Goal: Book appointment/travel/reservation

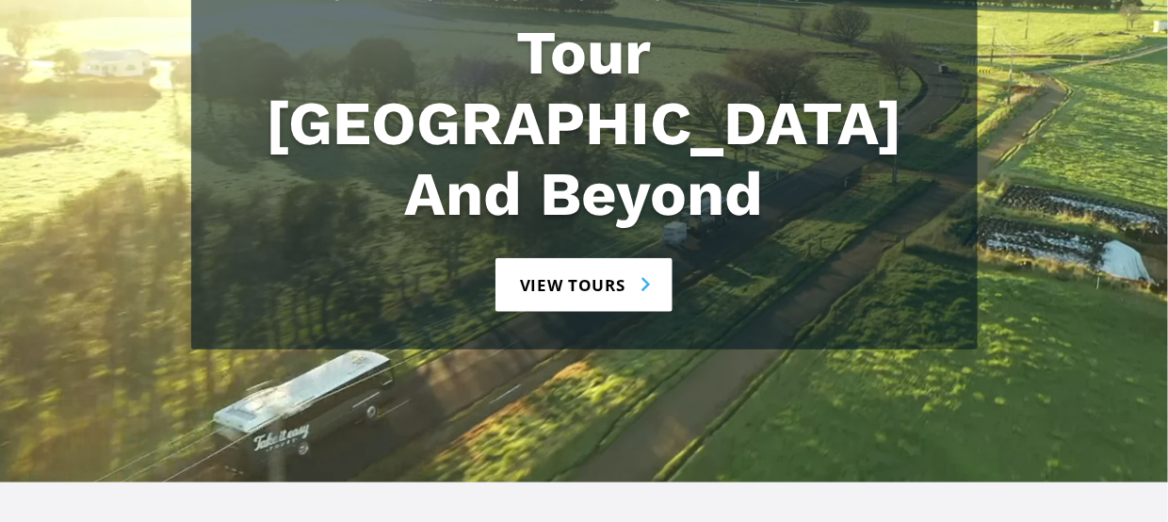
scroll to position [377, 0]
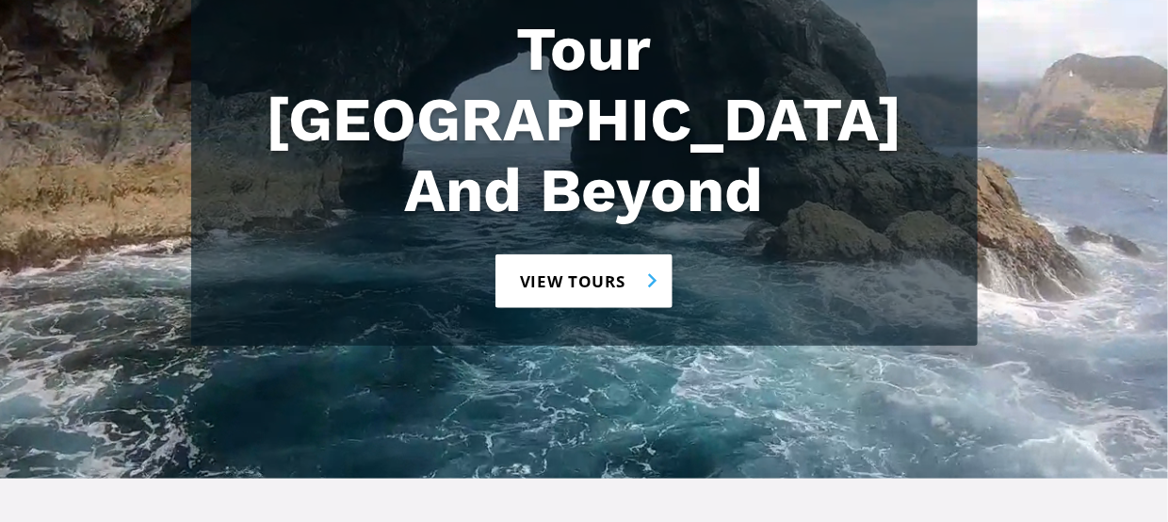
click at [653, 254] on link "View tours" at bounding box center [584, 281] width 178 height 54
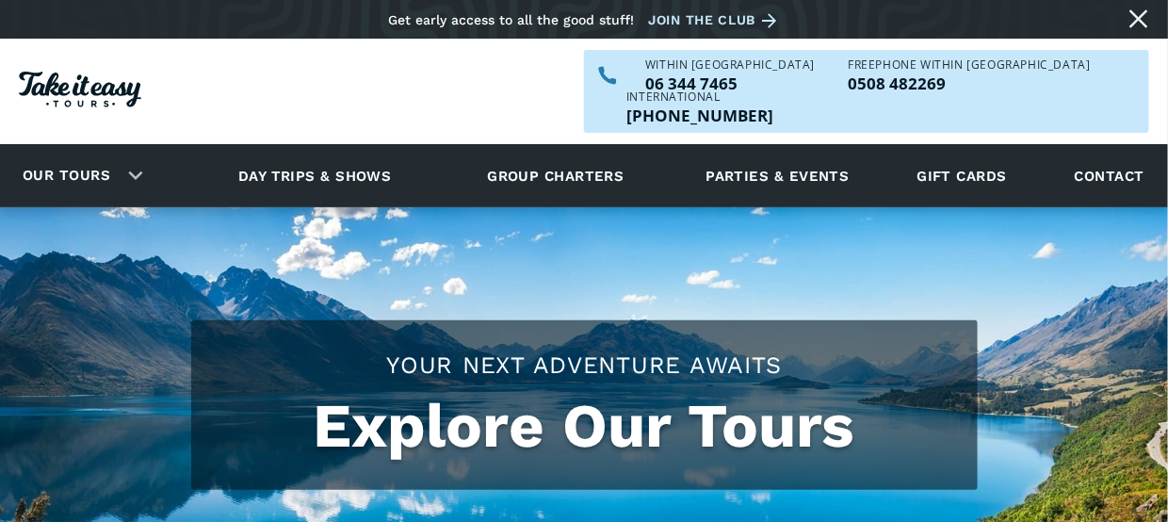
checkbox input "true"
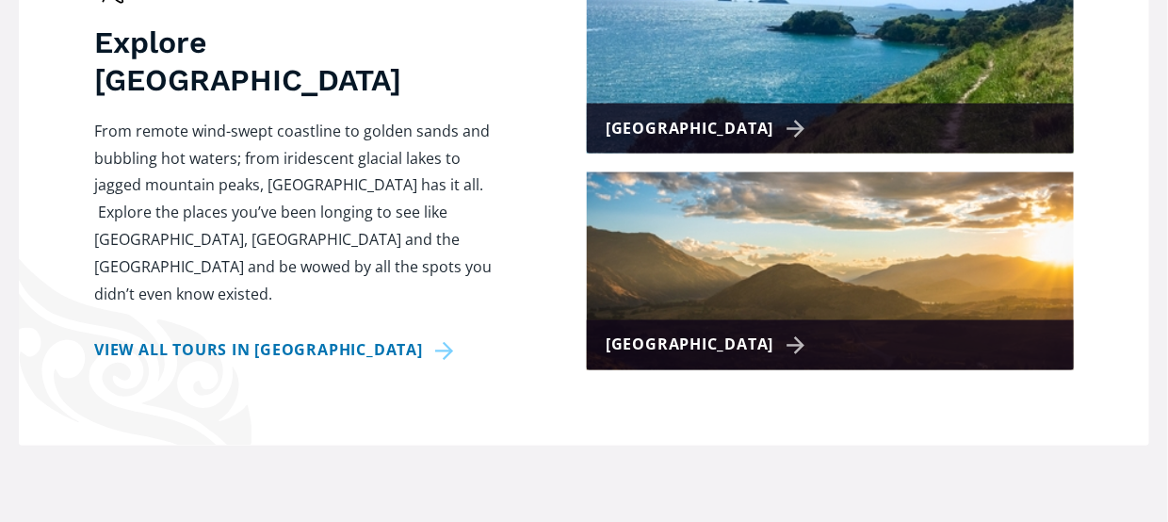
scroll to position [942, 0]
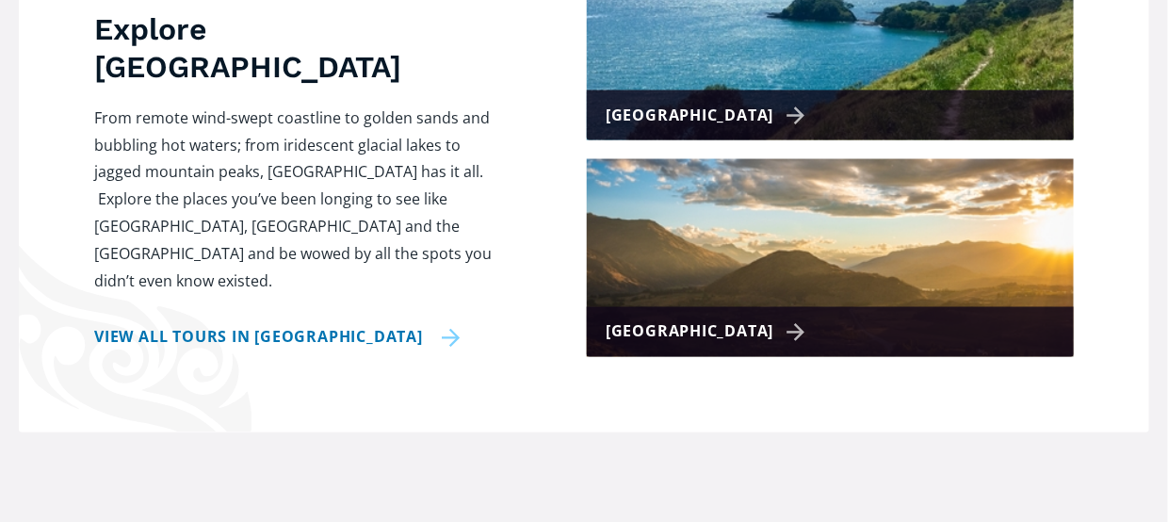
click at [405, 324] on link "View all tours in New Zealand" at bounding box center [277, 337] width 366 height 27
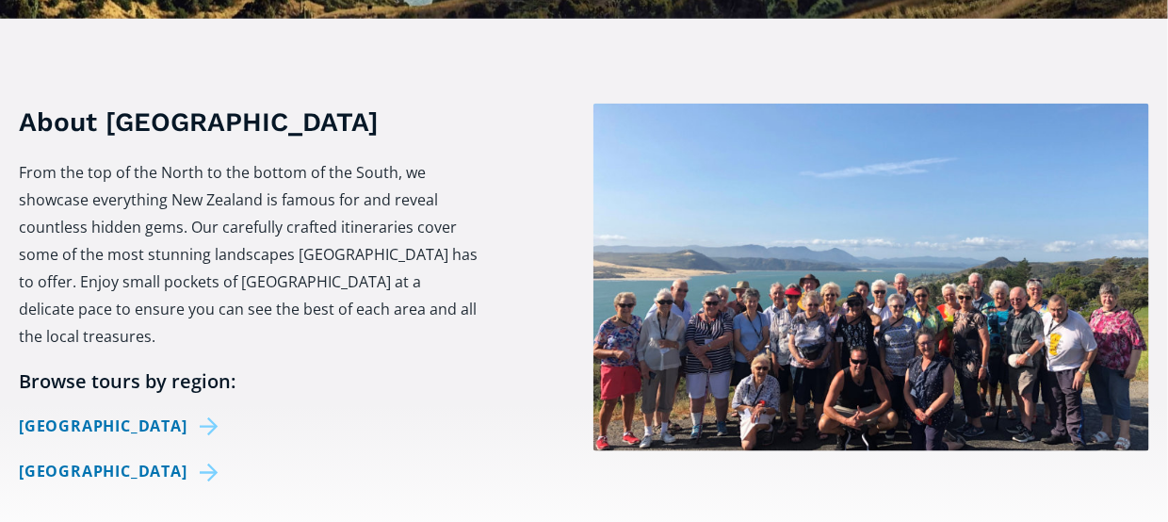
scroll to position [754, 0]
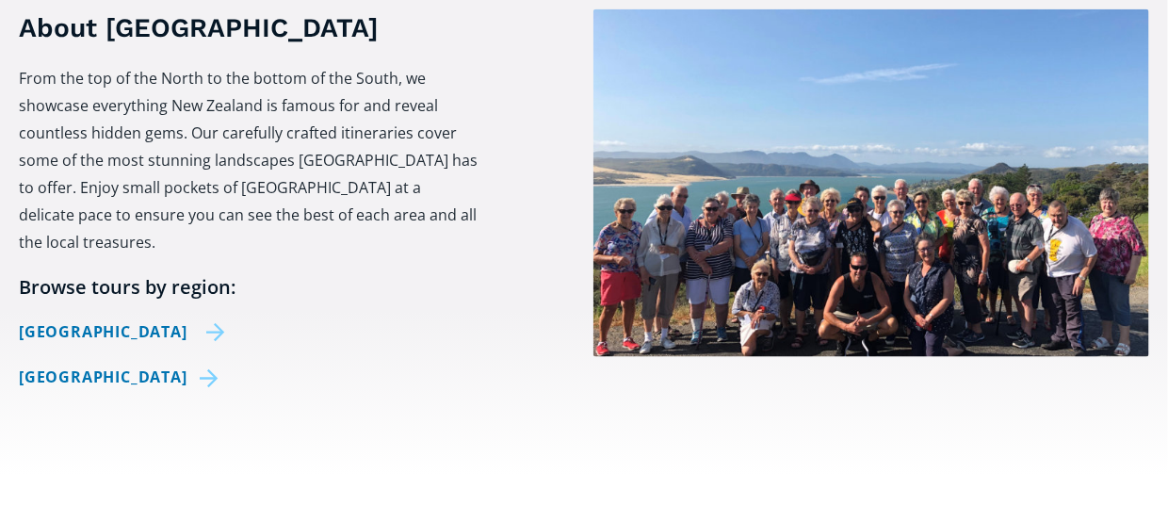
click at [173, 318] on link "[GEOGRAPHIC_DATA]" at bounding box center [122, 331] width 206 height 27
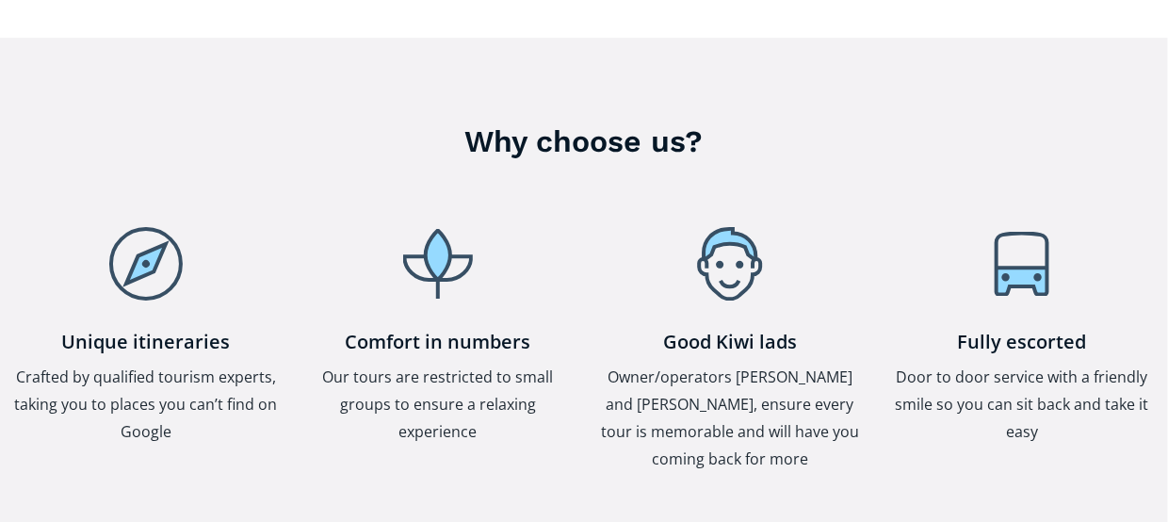
scroll to position [4333, 0]
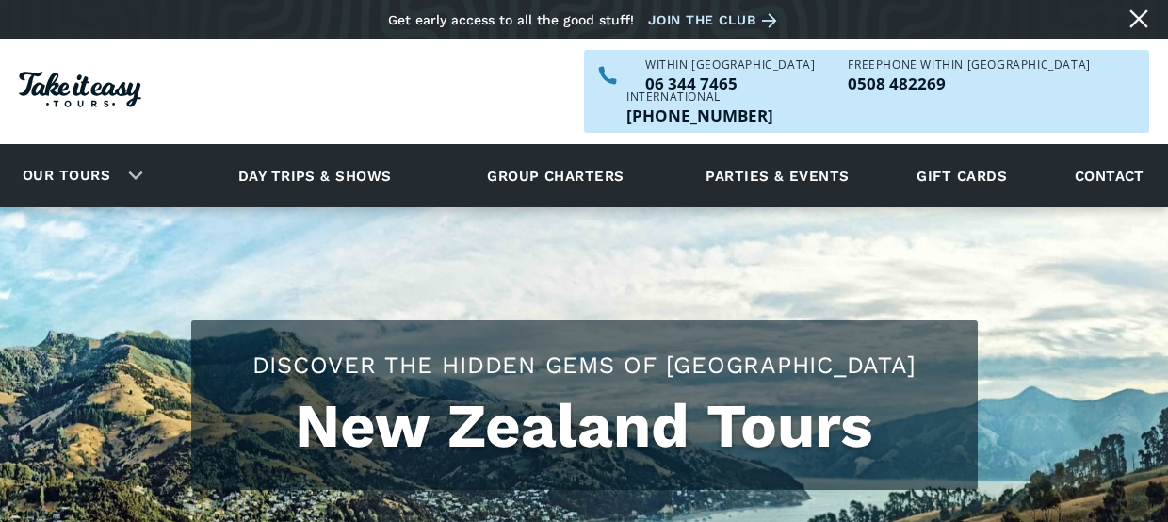
scroll to position [754, 0]
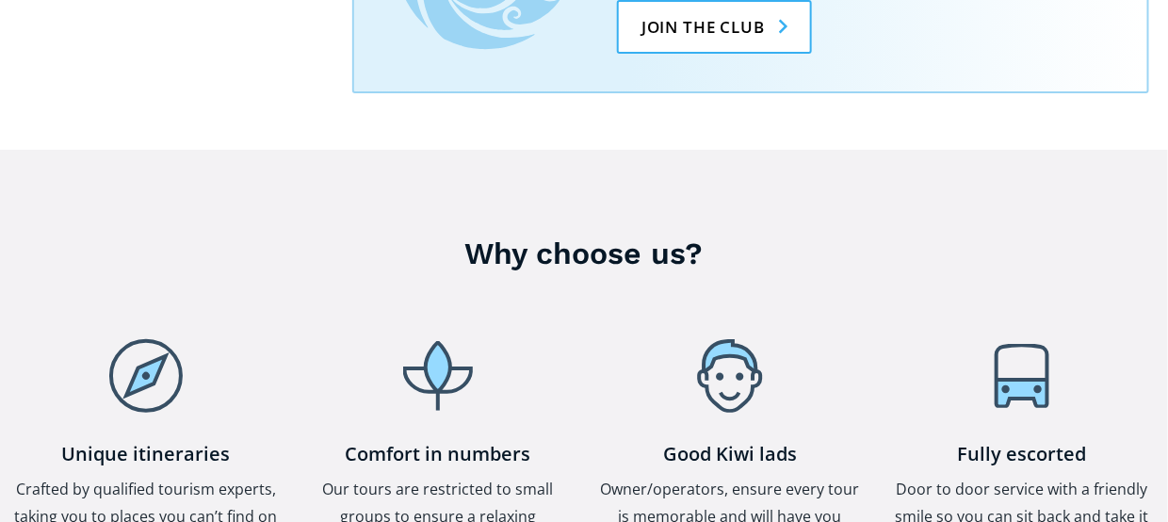
scroll to position [6819, 0]
